Goal: Task Accomplishment & Management: Manage account settings

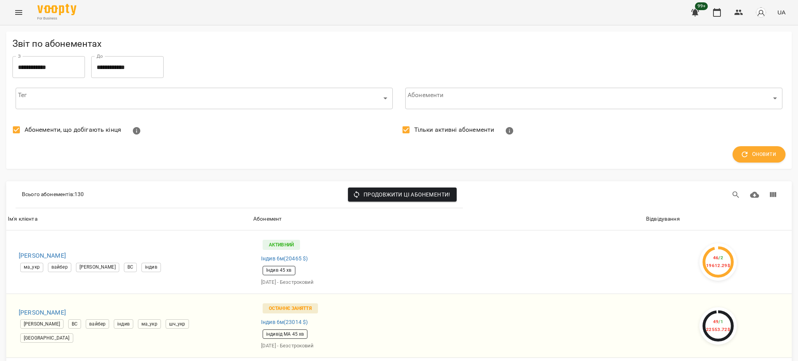
scroll to position [104, 0]
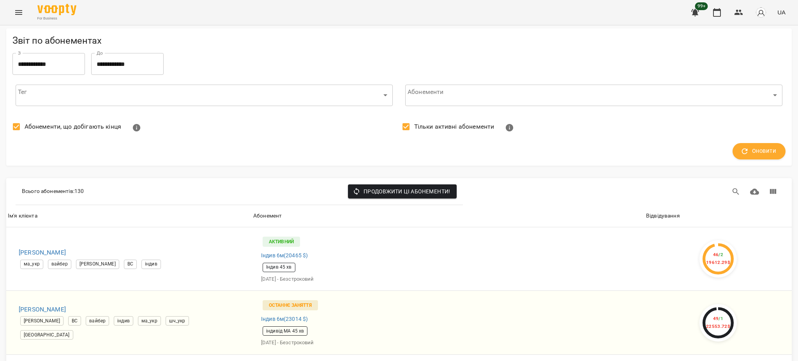
click at [15, 11] on icon "Menu" at bounding box center [18, 12] width 7 height 5
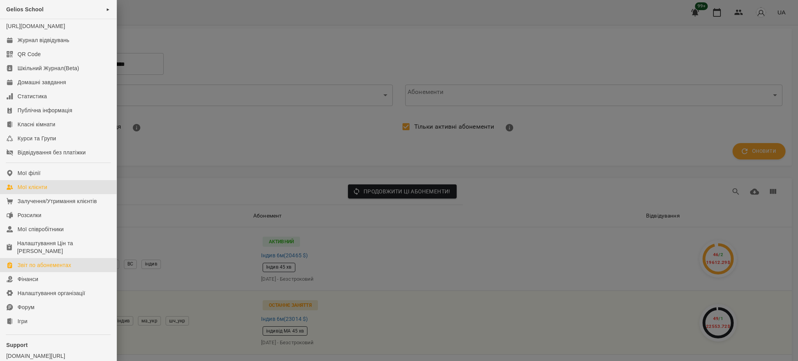
click at [30, 191] on div "Мої клієнти" at bounding box center [33, 187] width 30 height 8
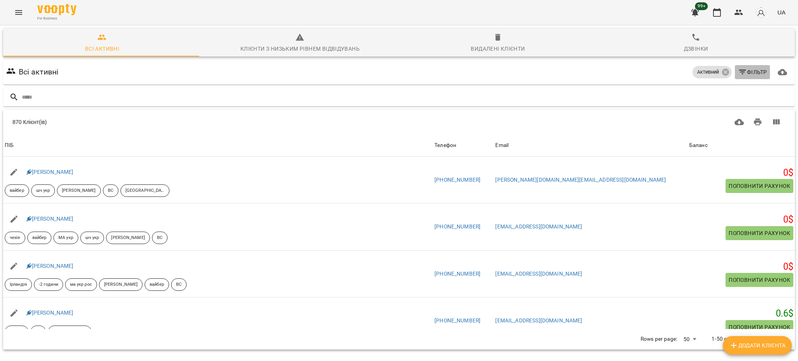
click at [747, 72] on span "Фільтр" at bounding box center [752, 71] width 29 height 9
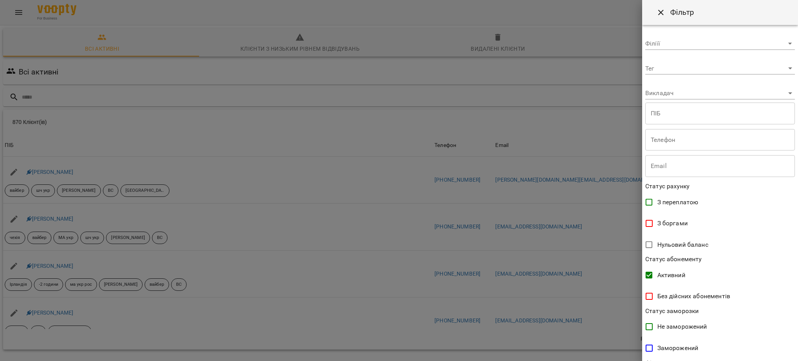
click at [579, 117] on div at bounding box center [399, 180] width 798 height 361
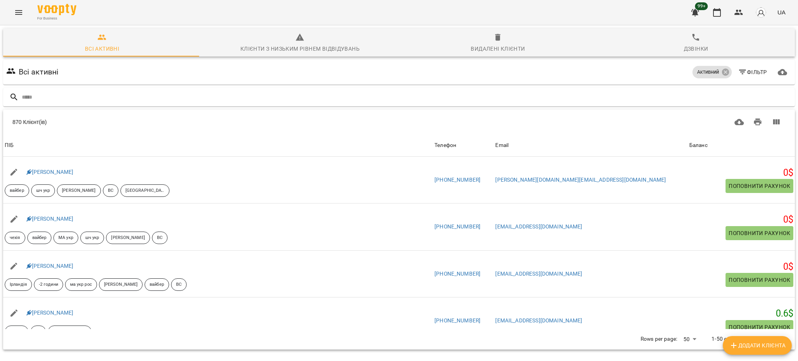
click at [745, 73] on span "Фільтр" at bounding box center [752, 71] width 29 height 9
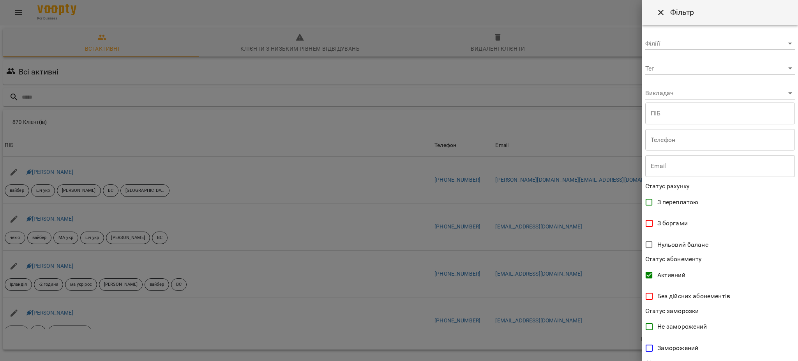
click at [488, 128] on div at bounding box center [399, 180] width 798 height 361
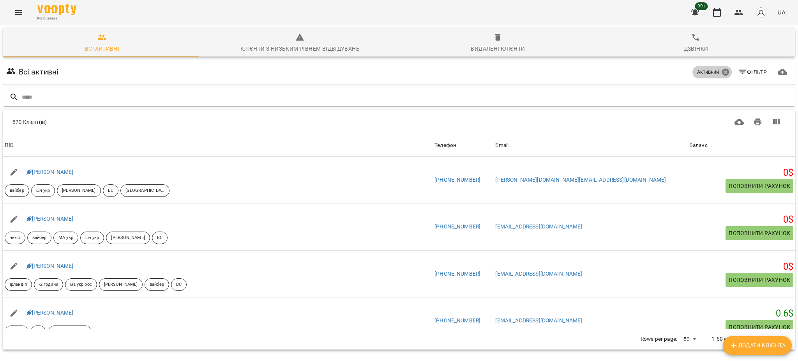
click at [722, 72] on icon at bounding box center [725, 72] width 7 height 7
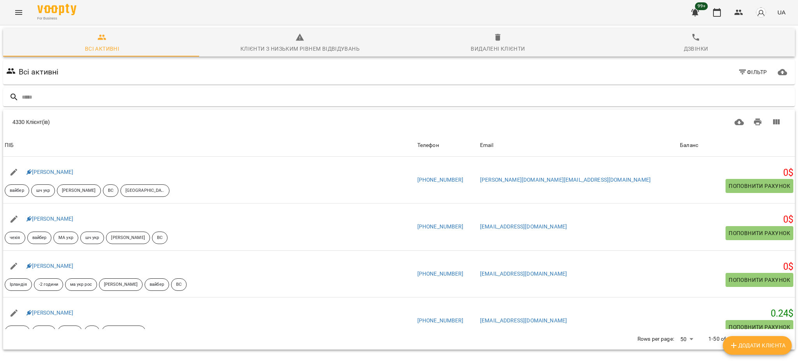
click at [741, 72] on span "Фільтр" at bounding box center [752, 71] width 29 height 9
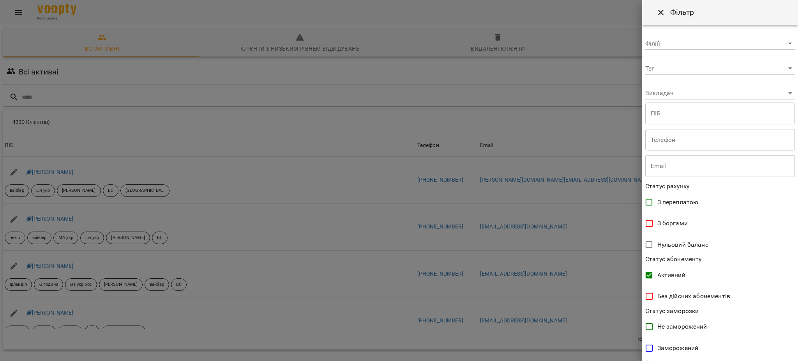
click at [301, 178] on div at bounding box center [399, 180] width 798 height 361
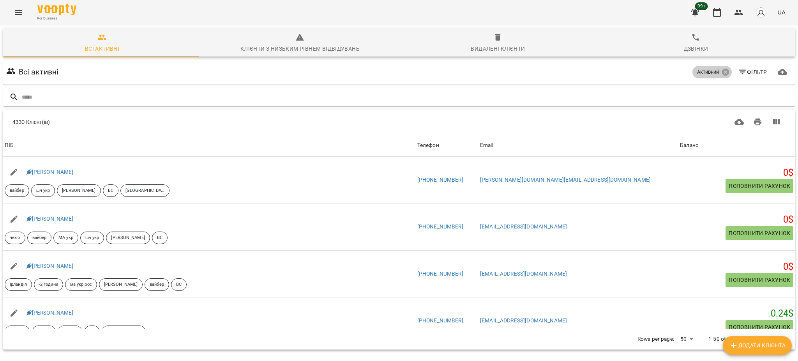
click at [701, 73] on span "Активний" at bounding box center [708, 72] width 31 height 7
click at [722, 69] on icon at bounding box center [726, 72] width 9 height 9
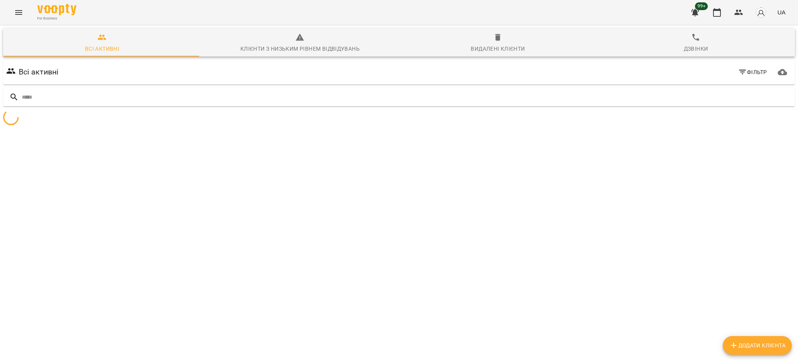
click at [745, 74] on span "Фільтр" at bounding box center [752, 71] width 29 height 9
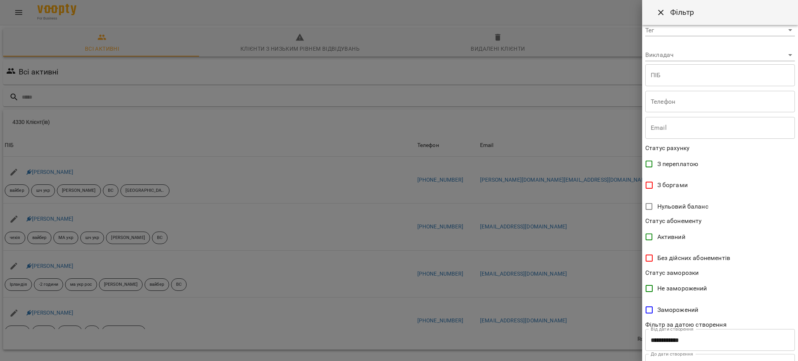
scroll to position [73, 0]
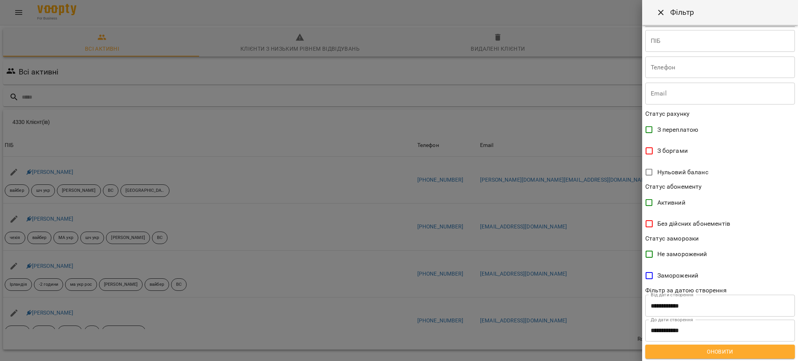
click at [669, 202] on span "Активний" at bounding box center [672, 202] width 28 height 9
click at [729, 352] on span "Оновити" at bounding box center [720, 351] width 137 height 9
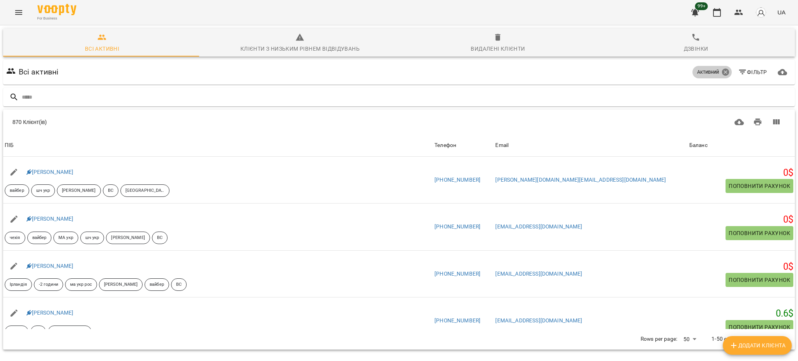
click at [722, 69] on icon at bounding box center [725, 72] width 7 height 7
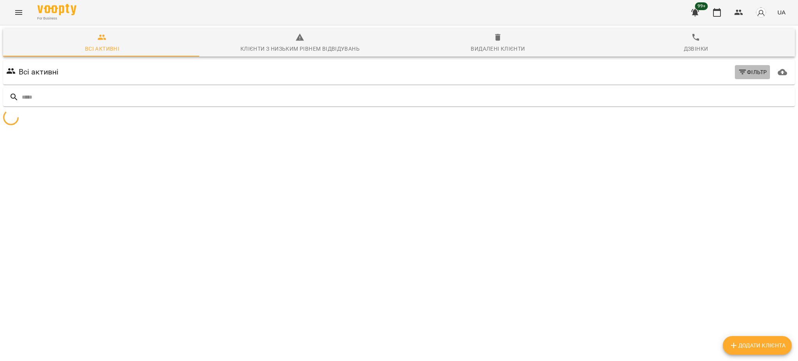
click at [741, 73] on span "Фільтр" at bounding box center [752, 71] width 29 height 9
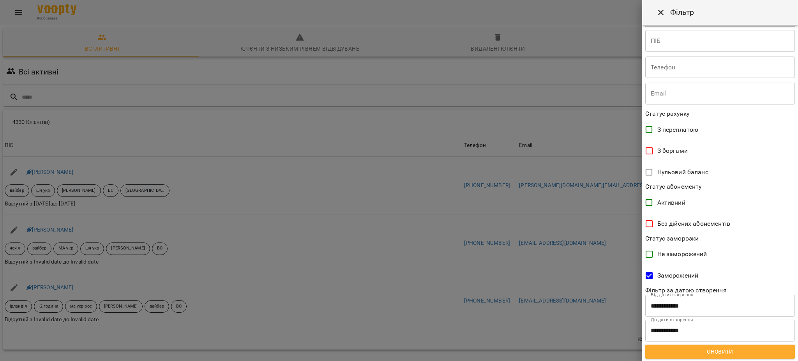
click at [713, 353] on span "Оновити" at bounding box center [720, 351] width 137 height 9
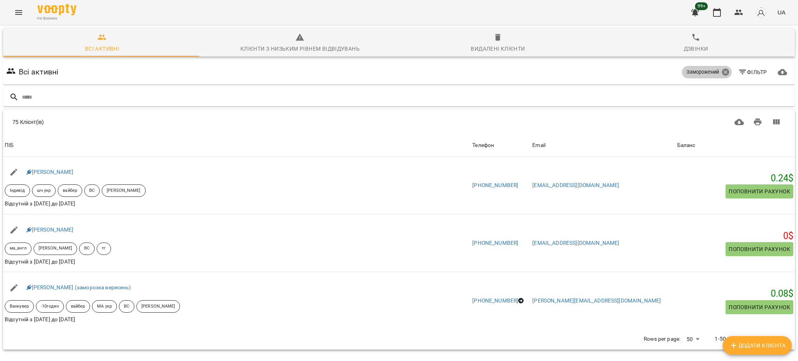
click at [722, 69] on icon at bounding box center [725, 72] width 7 height 7
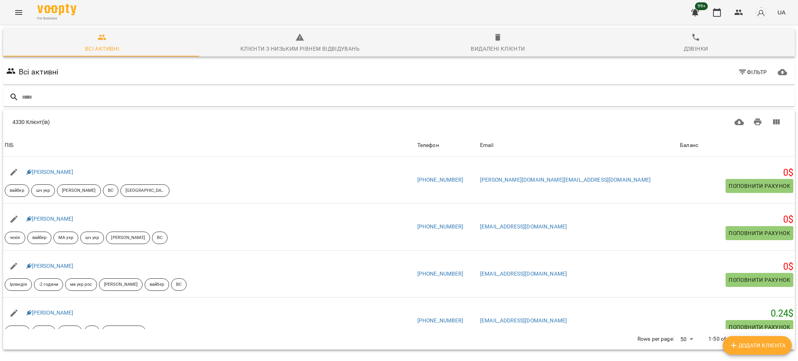
click at [745, 69] on span "Фільтр" at bounding box center [752, 71] width 29 height 9
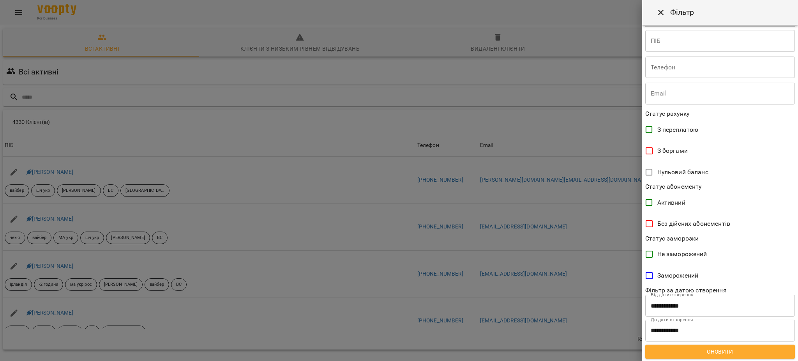
click at [612, 129] on div at bounding box center [399, 180] width 798 height 361
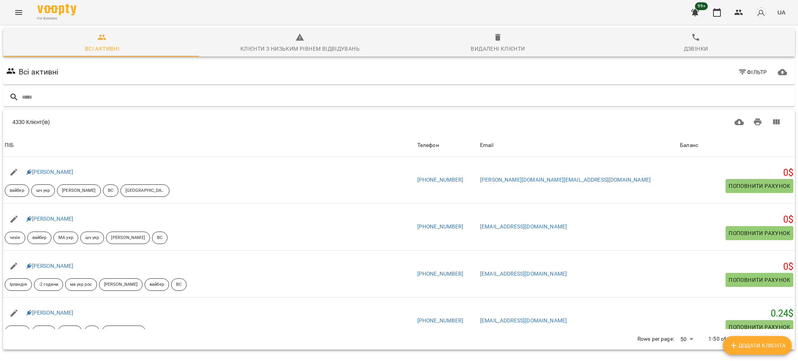
click at [16, 13] on icon "Menu" at bounding box center [18, 12] width 9 height 9
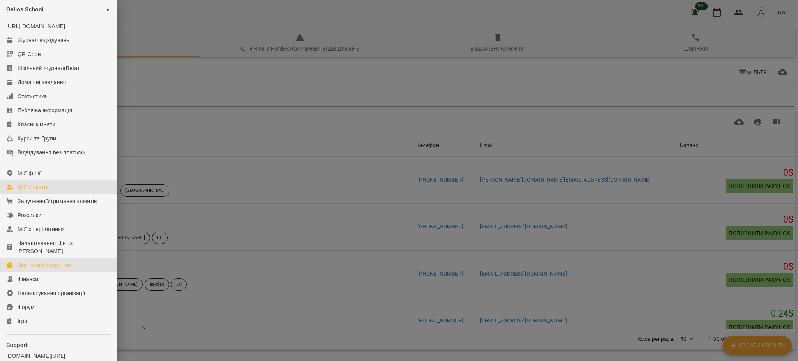
drag, startPoint x: 47, startPoint y: 276, endPoint x: 52, endPoint y: 276, distance: 5.1
click at [47, 269] on div "Звіт по абонементах" at bounding box center [45, 265] width 54 height 8
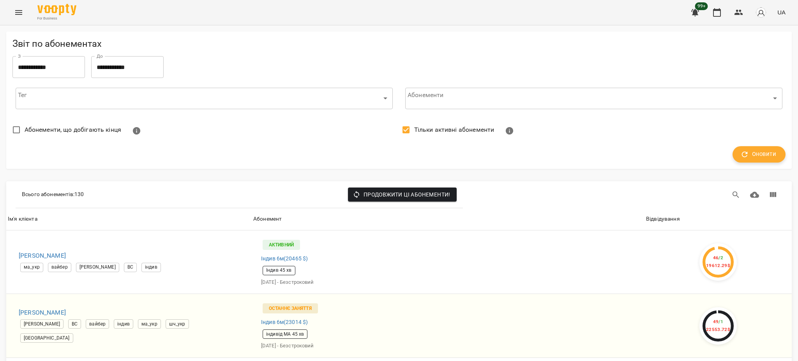
click at [749, 158] on span "Оновити" at bounding box center [759, 154] width 34 height 10
